Goal: Check status: Check status

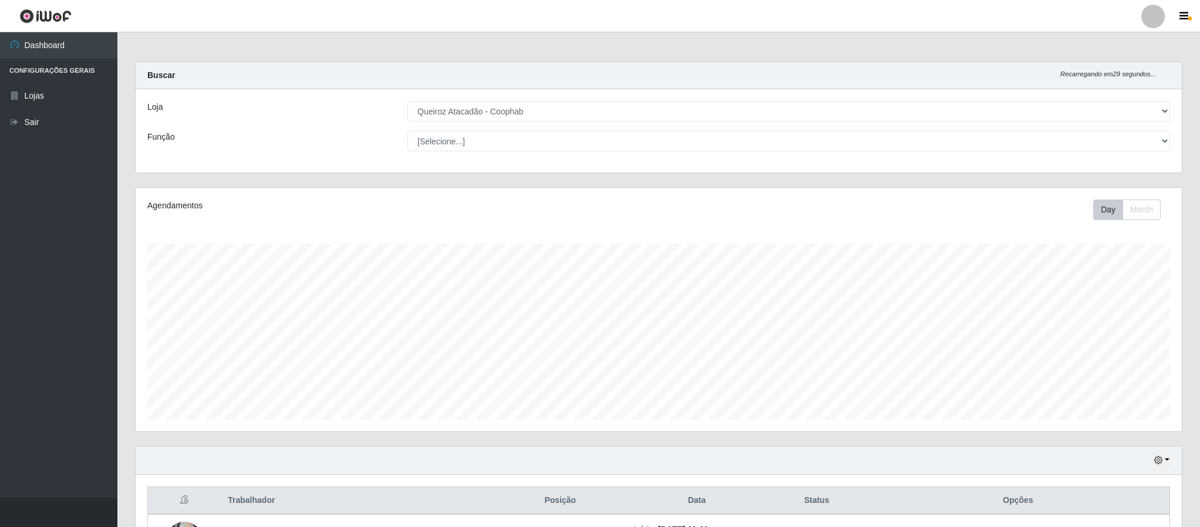
select select "463"
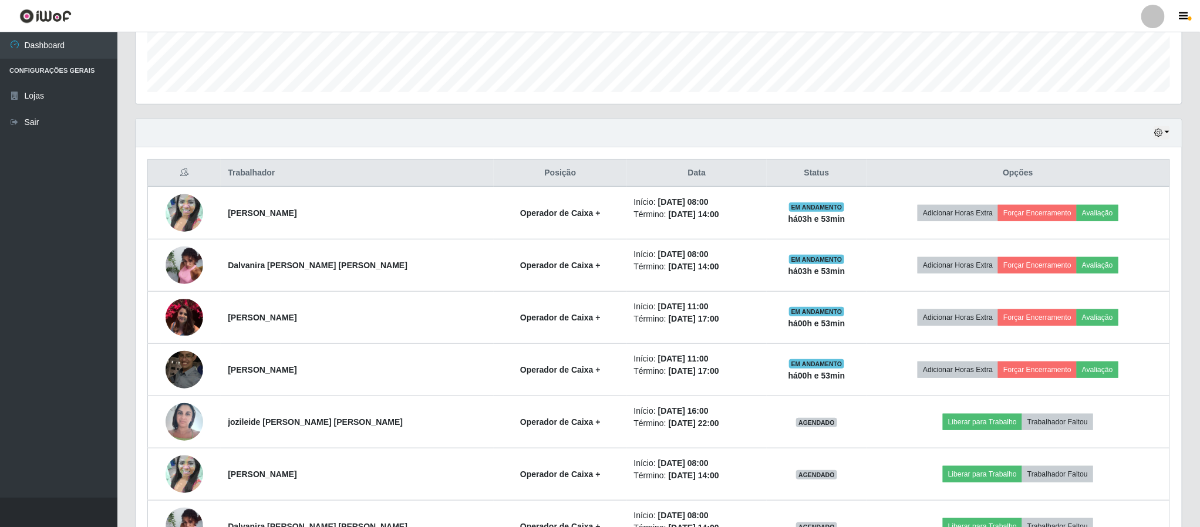
scroll to position [398, 0]
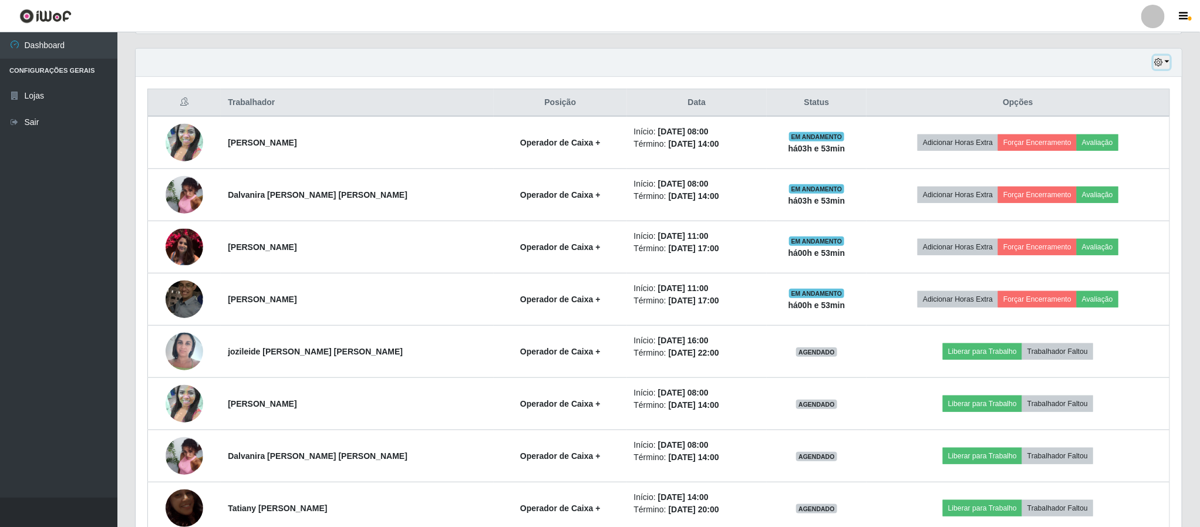
drag, startPoint x: 1166, startPoint y: 65, endPoint x: 1149, endPoint y: 69, distance: 17.5
click at [1166, 65] on button "button" at bounding box center [1161, 62] width 16 height 13
click at [1105, 138] on button "3 dias" at bounding box center [1122, 133] width 93 height 25
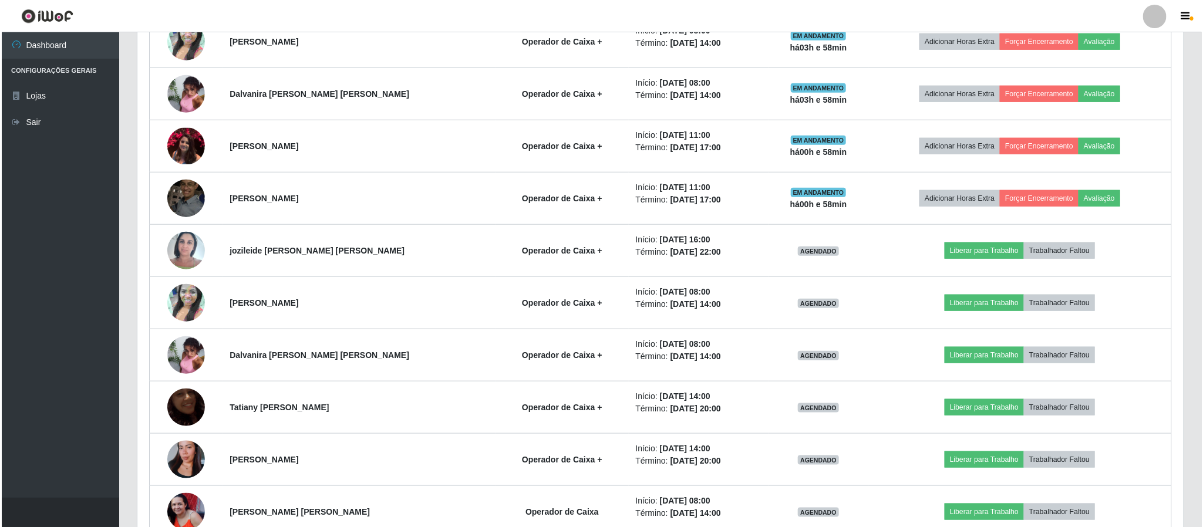
scroll to position [504, 0]
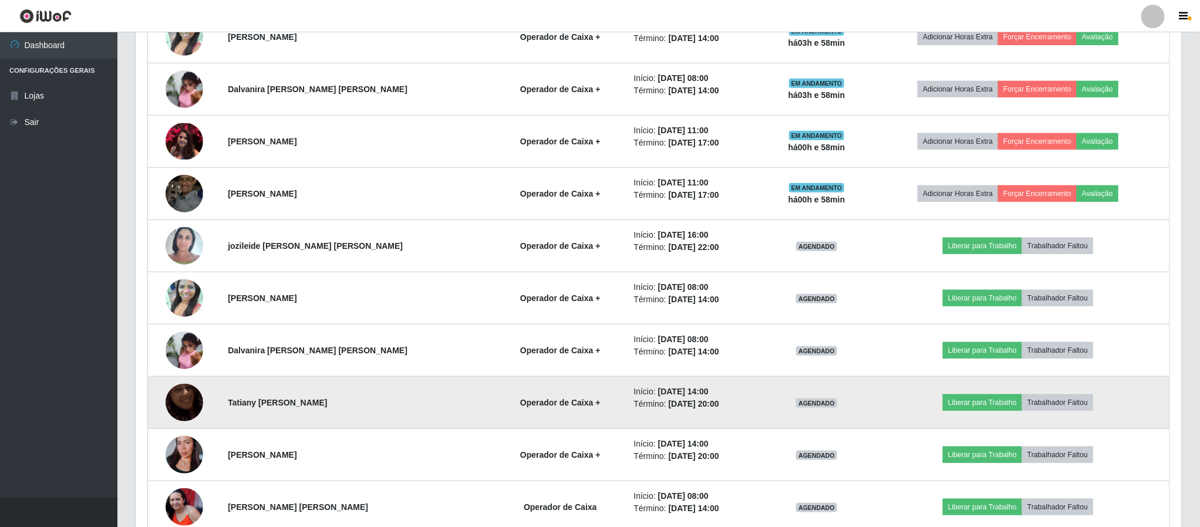
click at [185, 412] on img at bounding box center [185, 402] width 38 height 67
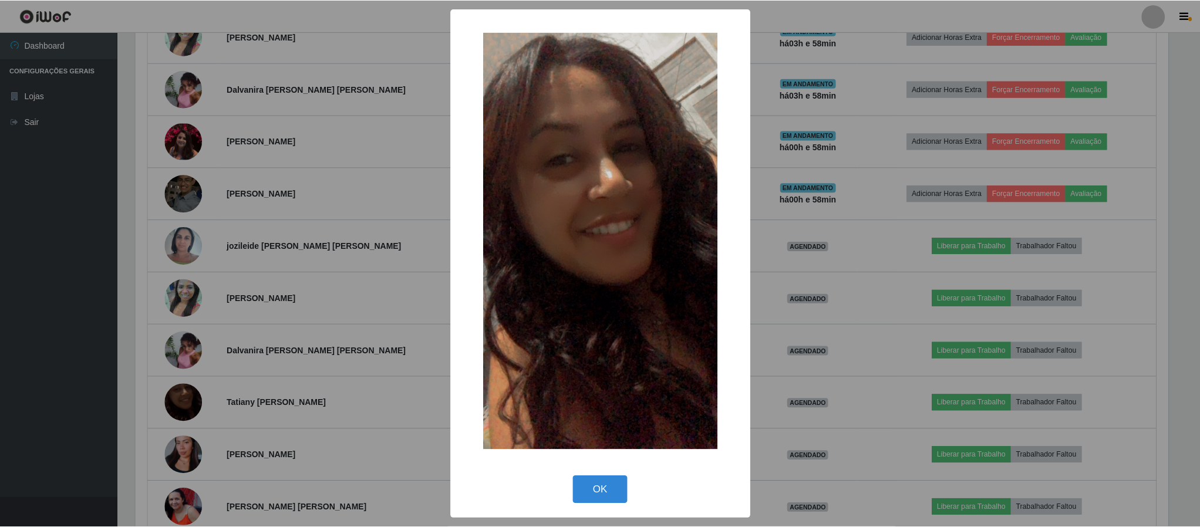
scroll to position [245, 1035]
click at [603, 504] on button "OK" at bounding box center [601, 490] width 55 height 28
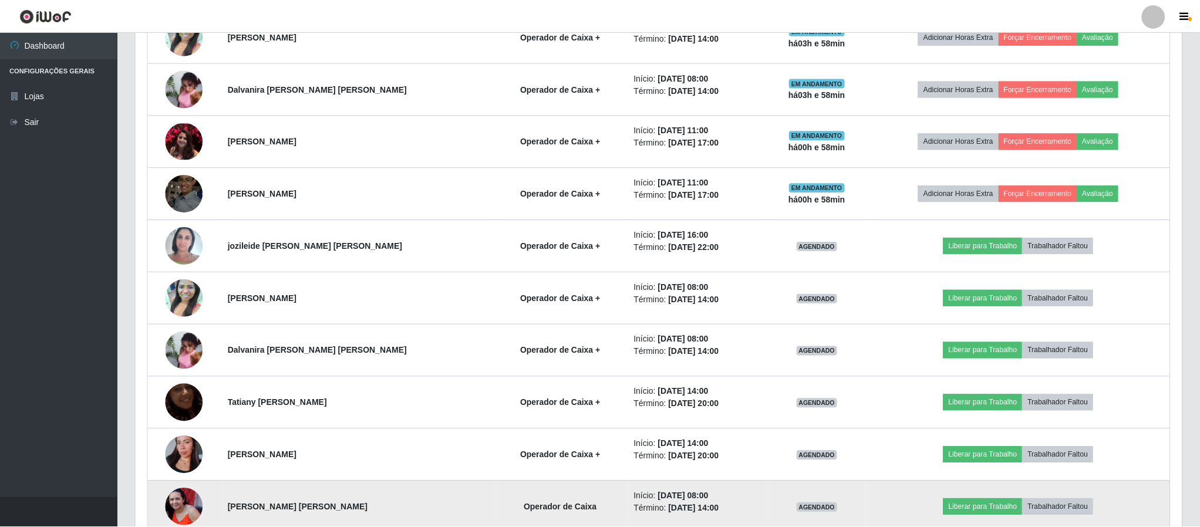
scroll to position [245, 1045]
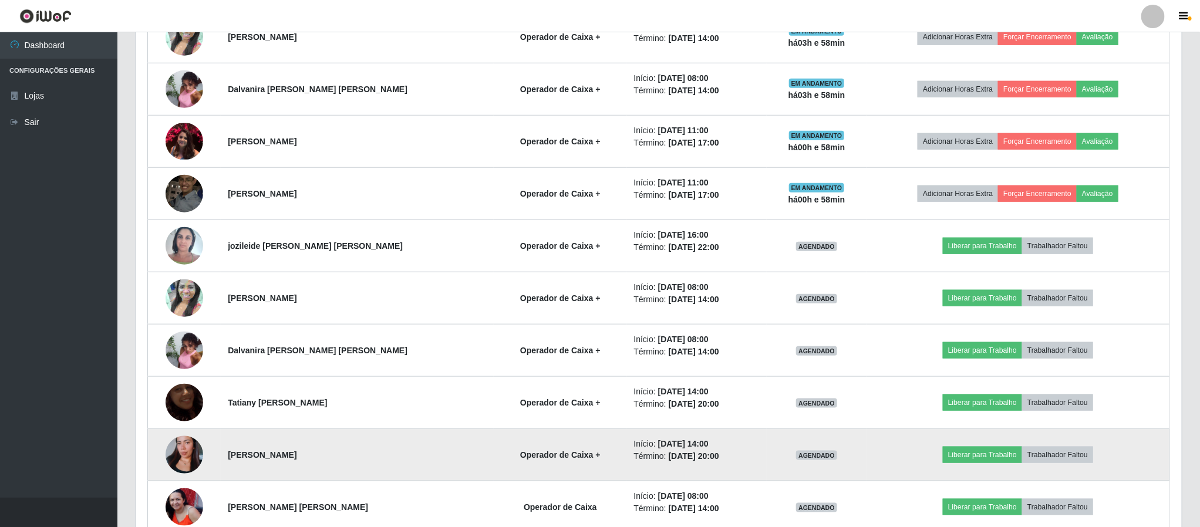
click at [196, 463] on img at bounding box center [185, 454] width 38 height 67
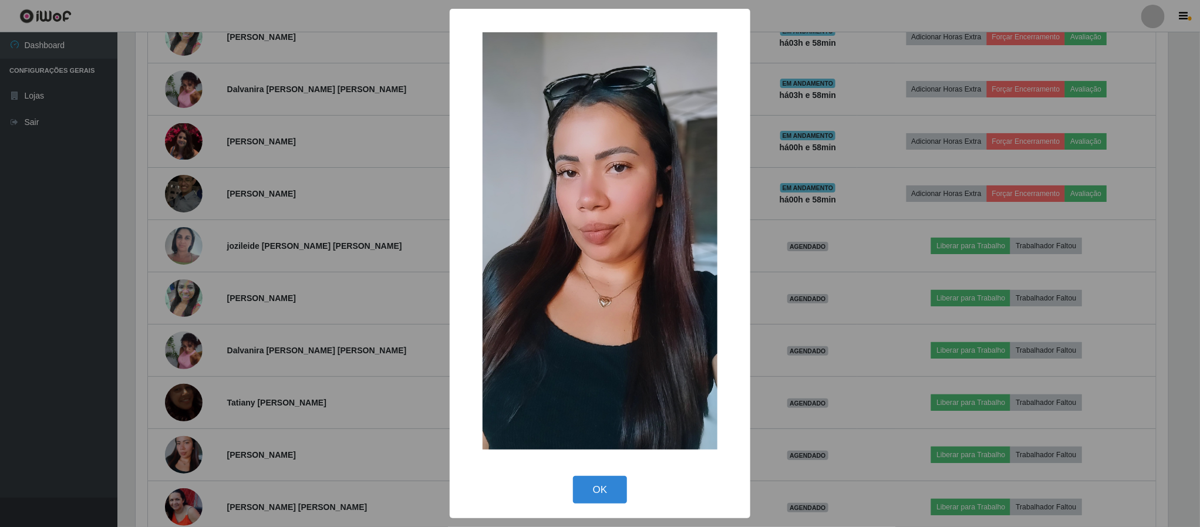
scroll to position [245, 1035]
click at [608, 505] on div "OK Cancel" at bounding box center [601, 489] width 277 height 33
click at [578, 491] on button "OK" at bounding box center [601, 490] width 55 height 28
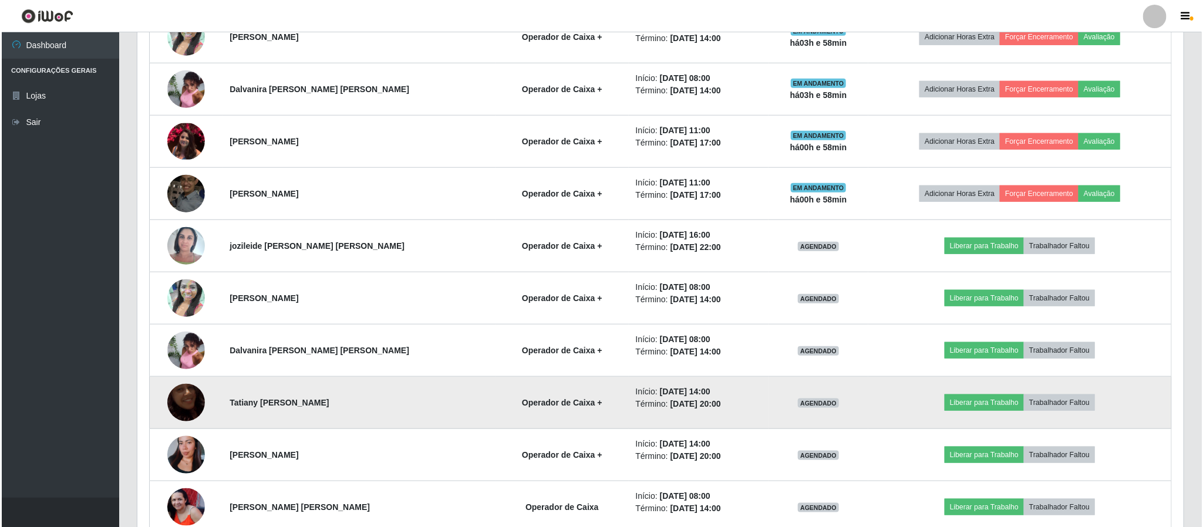
scroll to position [245, 1045]
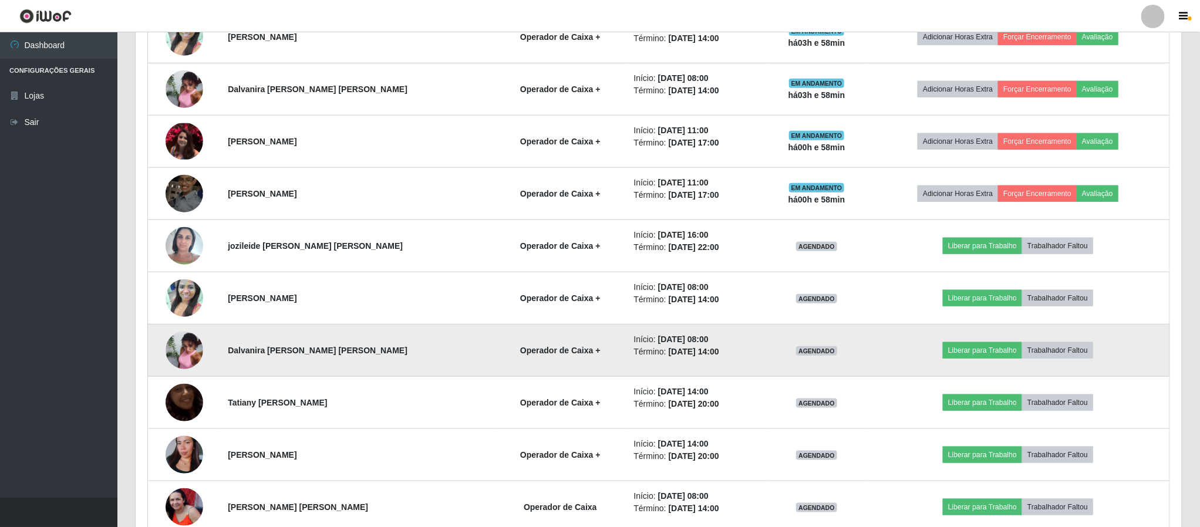
click at [194, 349] on img at bounding box center [185, 350] width 38 height 50
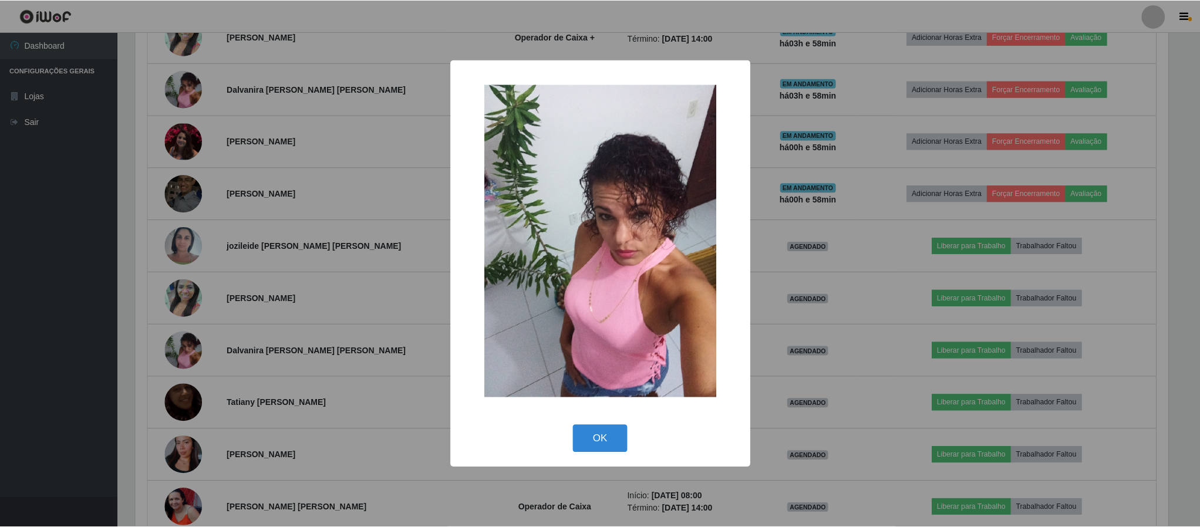
scroll to position [245, 1035]
click at [594, 451] on button "OK" at bounding box center [601, 439] width 55 height 28
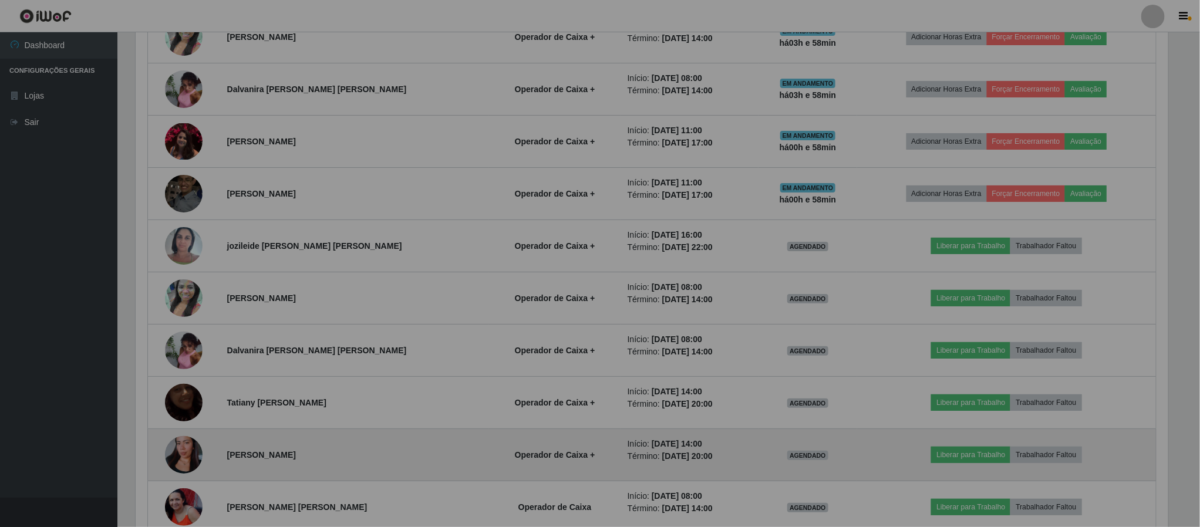
scroll to position [245, 1045]
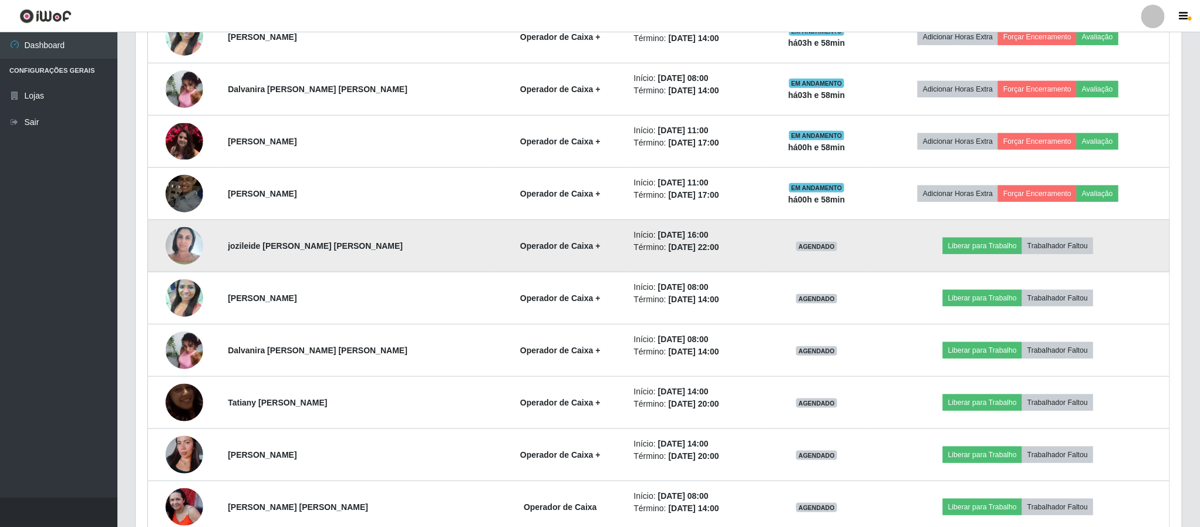
click at [200, 251] on img at bounding box center [185, 246] width 38 height 50
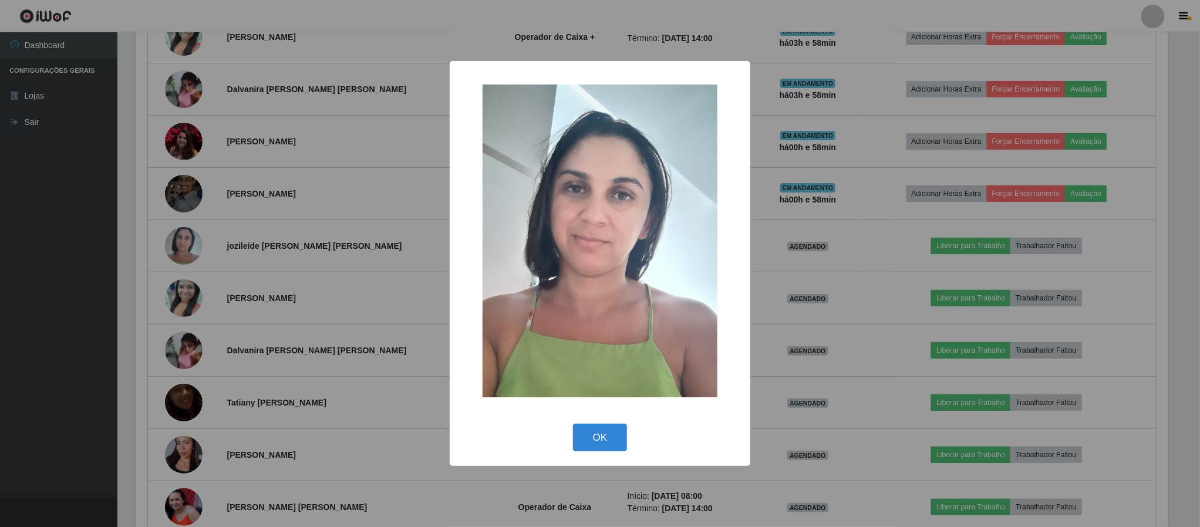
scroll to position [245, 1035]
click at [620, 446] on button "OK" at bounding box center [601, 438] width 55 height 28
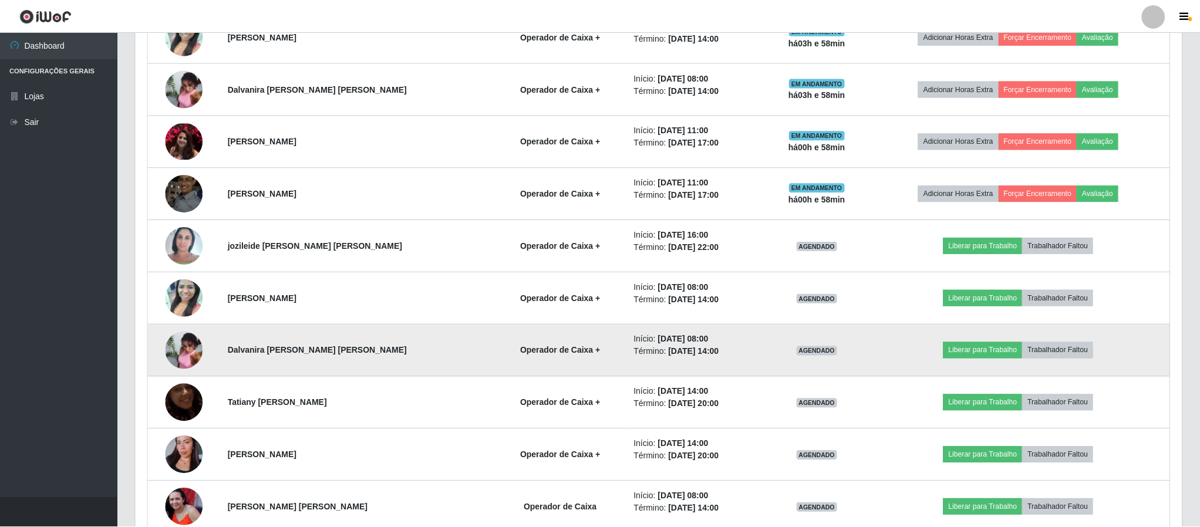
scroll to position [245, 1045]
